Goal: Task Accomplishment & Management: Use online tool/utility

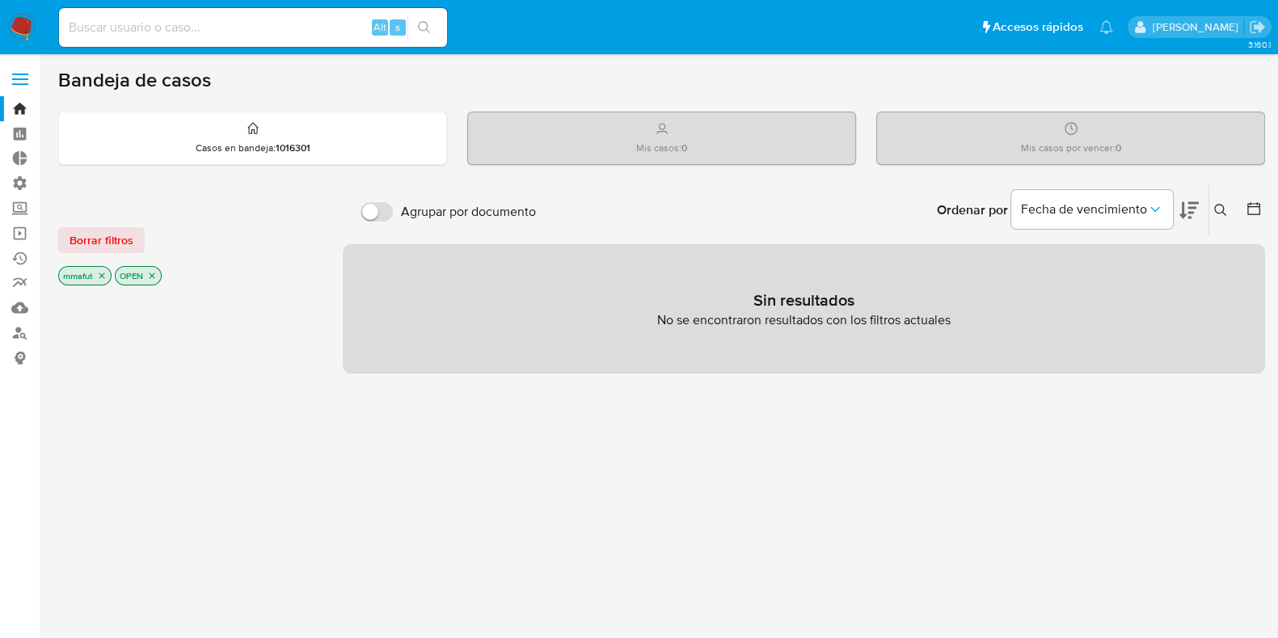
click at [154, 272] on icon "close-filter" at bounding box center [152, 276] width 10 height 10
click at [101, 276] on icon "close-filter" at bounding box center [102, 278] width 6 height 6
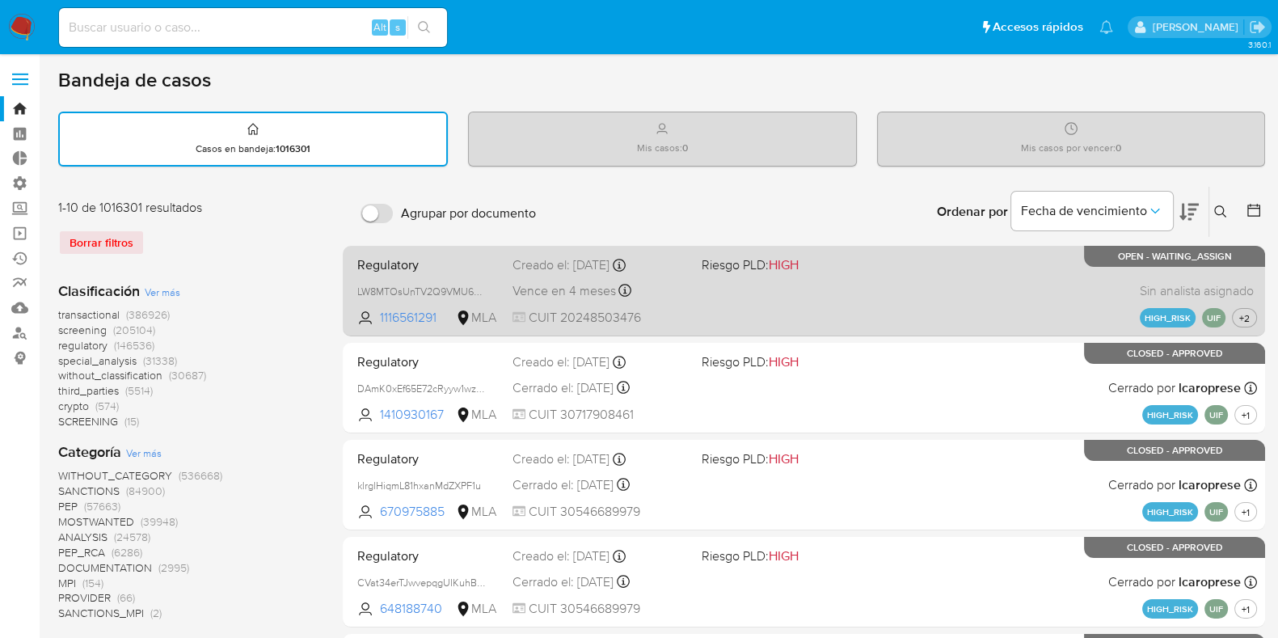
click at [459, 267] on span "Regulatory" at bounding box center [428, 263] width 142 height 21
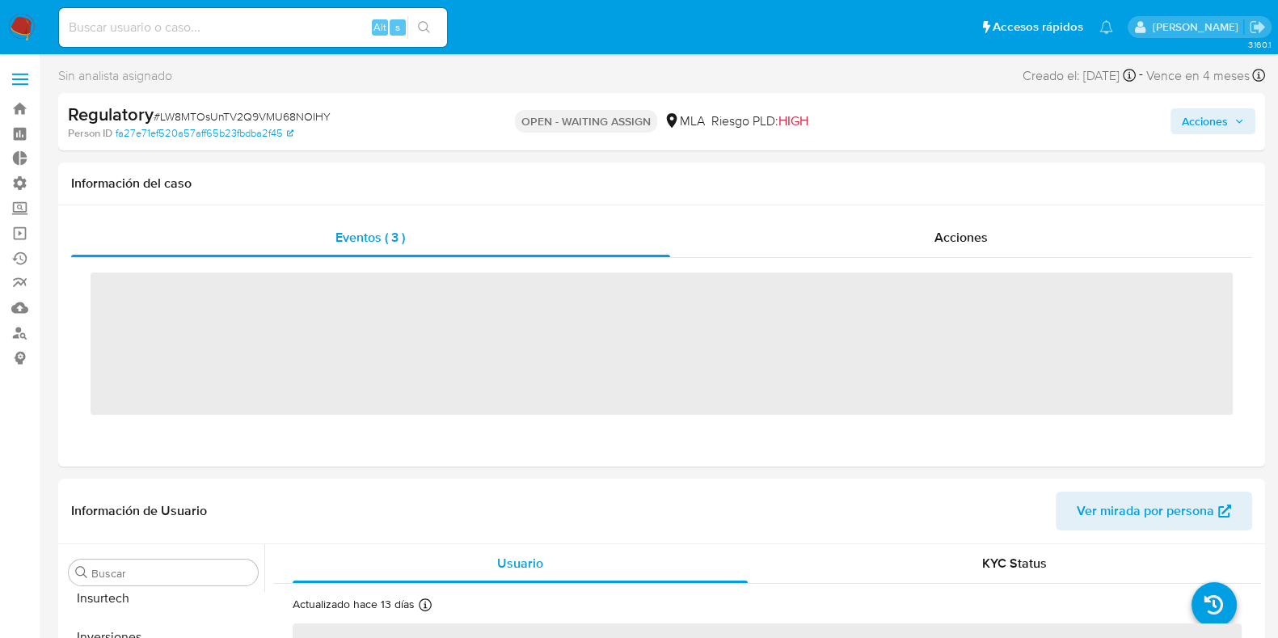
scroll to position [837, 0]
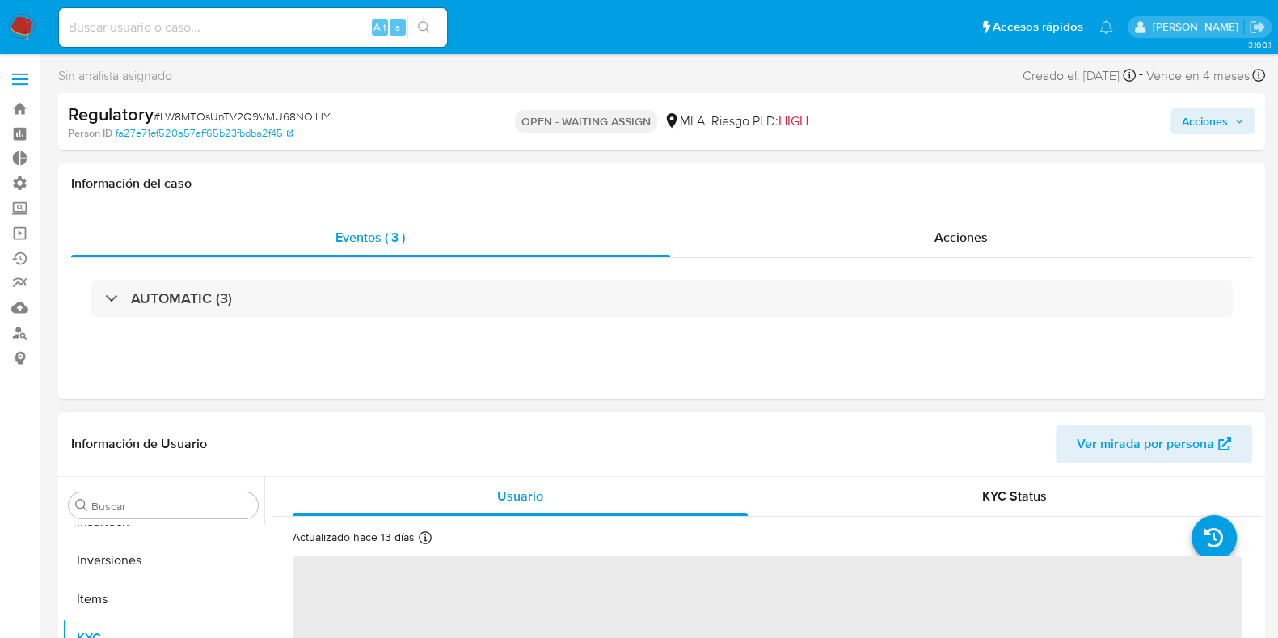
select select "10"
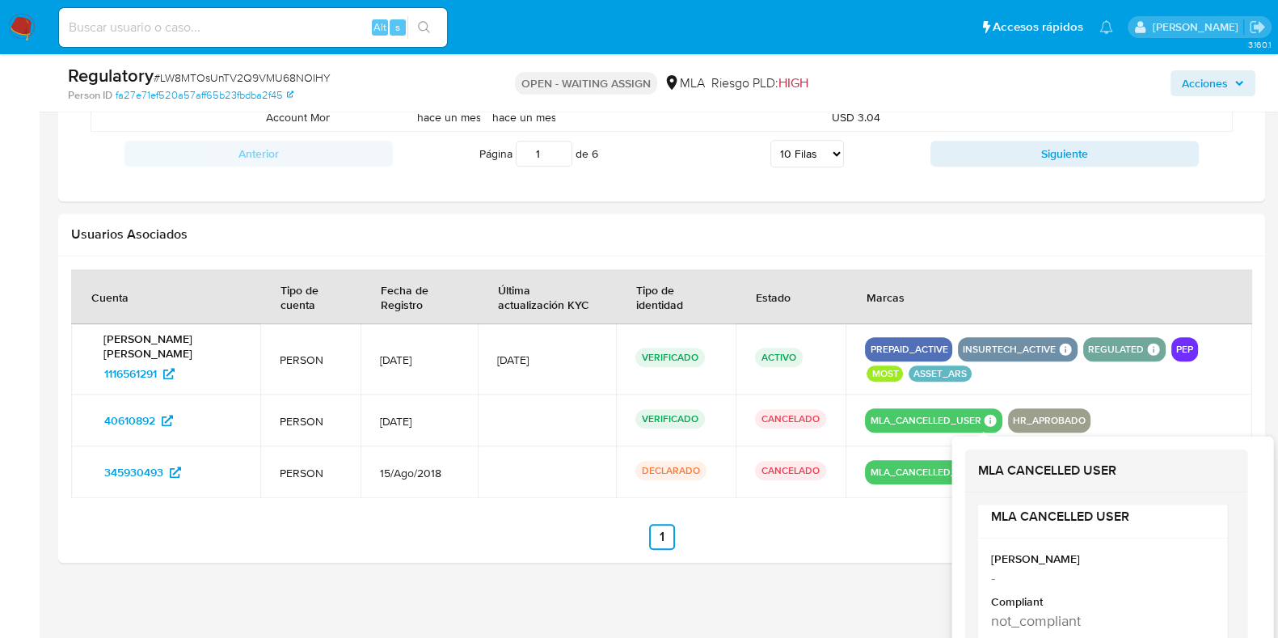
scroll to position [33, 0]
click at [1234, 595] on div "MLA CANCELLED USER [PERSON_NAME] - Compliant not_compliant Created At [DATE]T07…" at bounding box center [1106, 600] width 257 height 192
